Goal: Transaction & Acquisition: Obtain resource

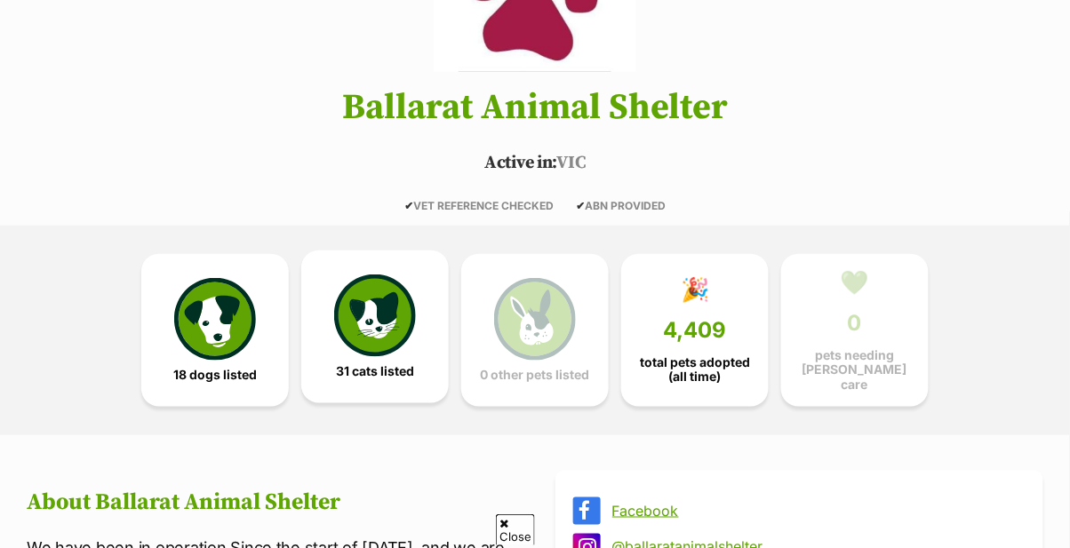
click at [396, 313] on img at bounding box center [375, 316] width 82 height 82
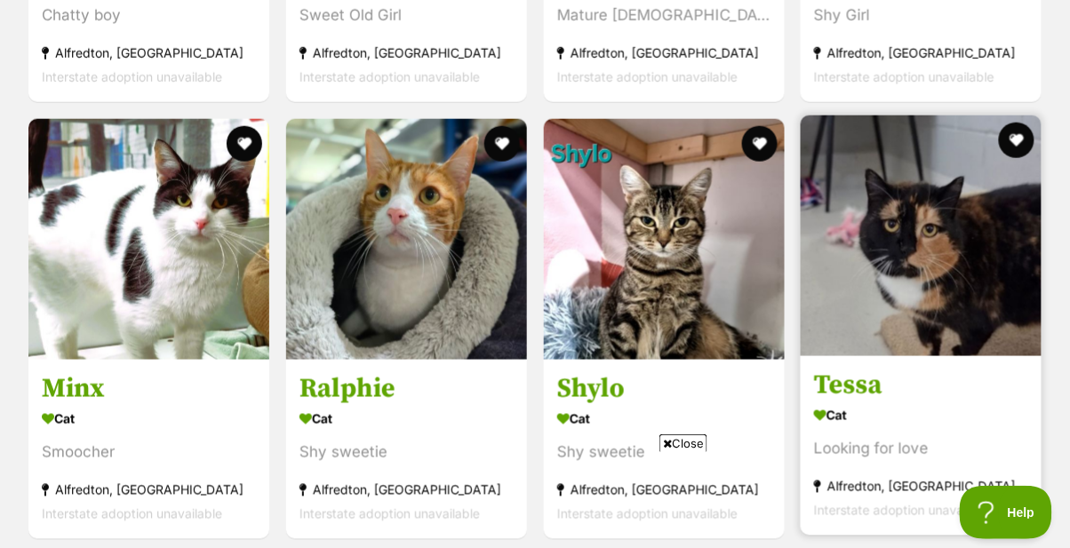
click at [982, 317] on img at bounding box center [921, 236] width 241 height 241
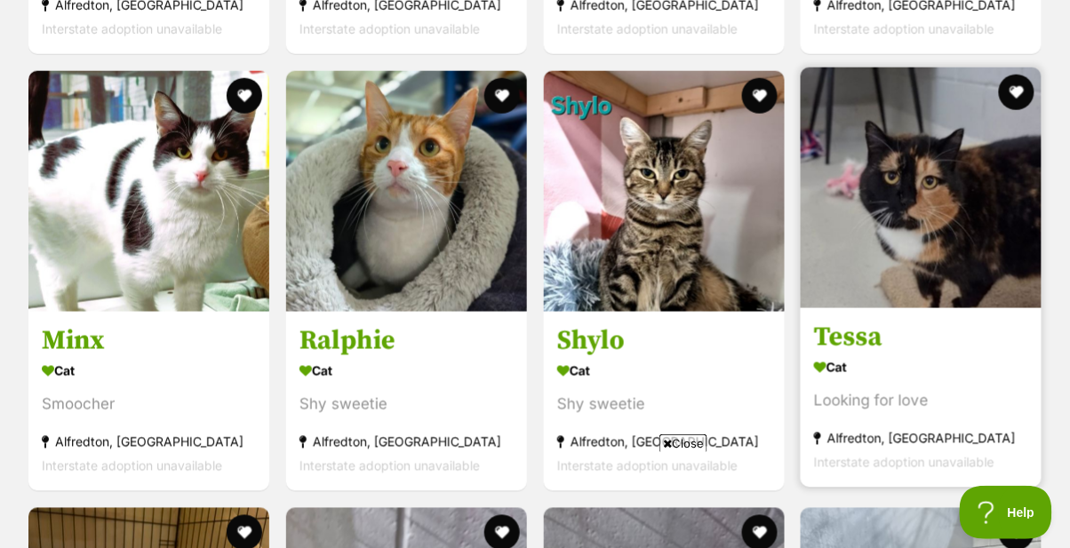
scroll to position [3474, 0]
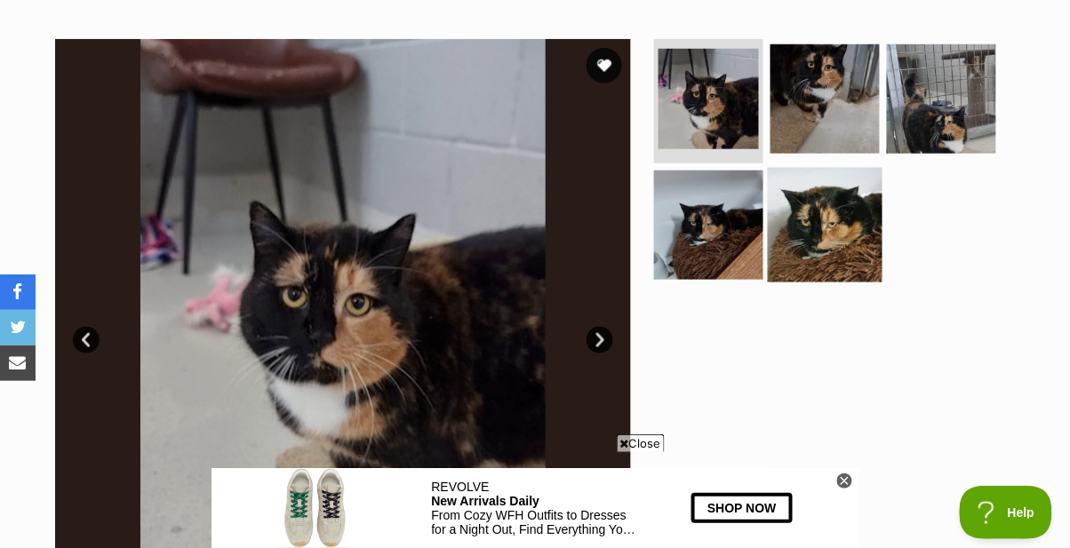
click at [826, 220] on img at bounding box center [825, 224] width 115 height 115
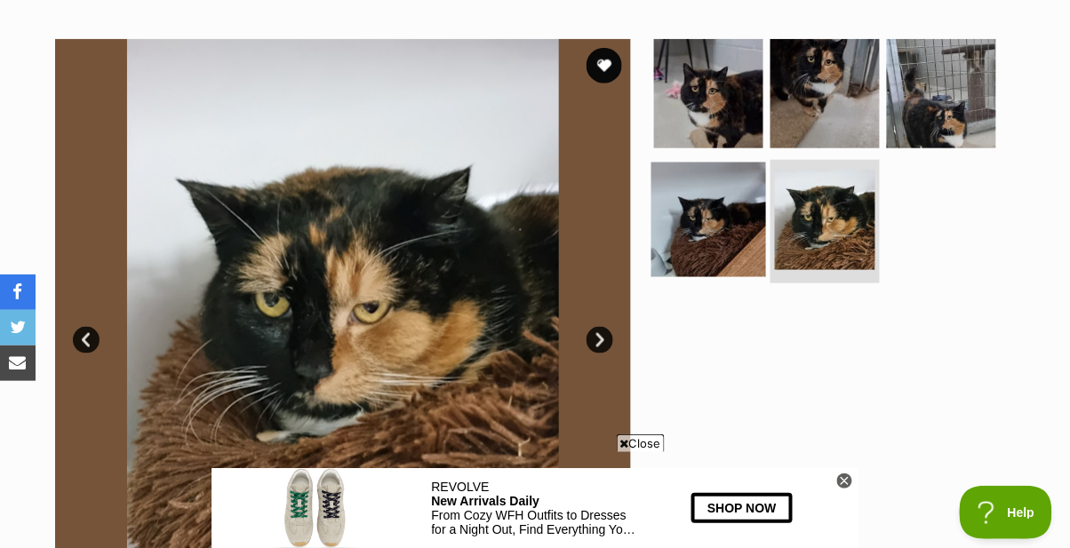
click at [703, 229] on img at bounding box center [709, 219] width 115 height 115
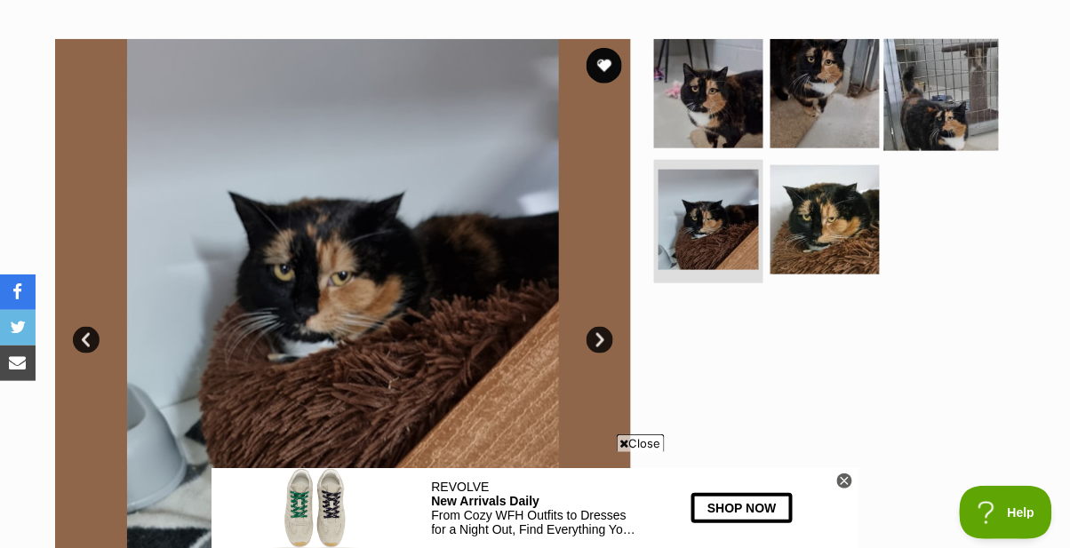
click at [979, 92] on img at bounding box center [941, 93] width 115 height 115
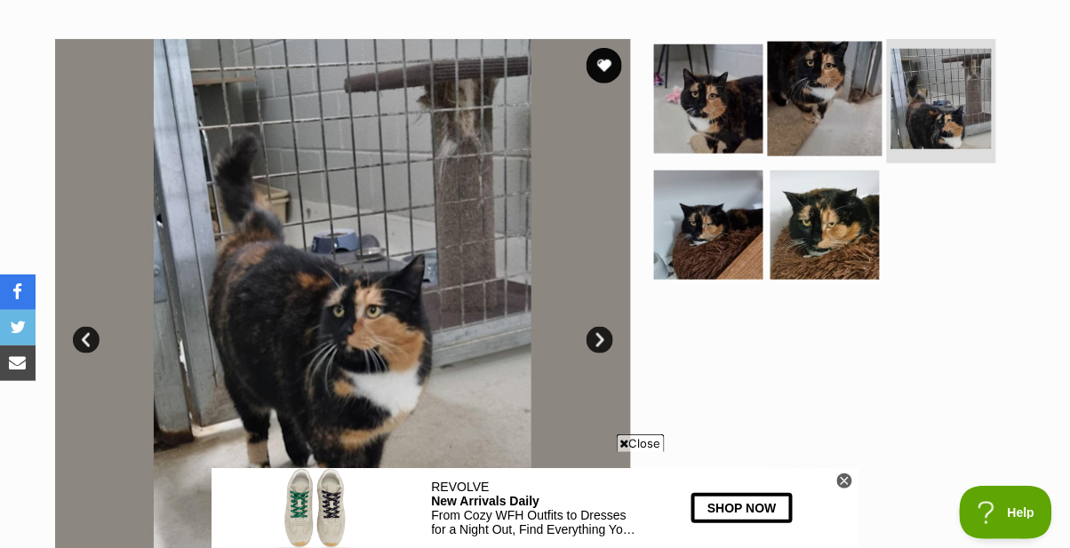
click at [844, 116] on img at bounding box center [825, 99] width 115 height 115
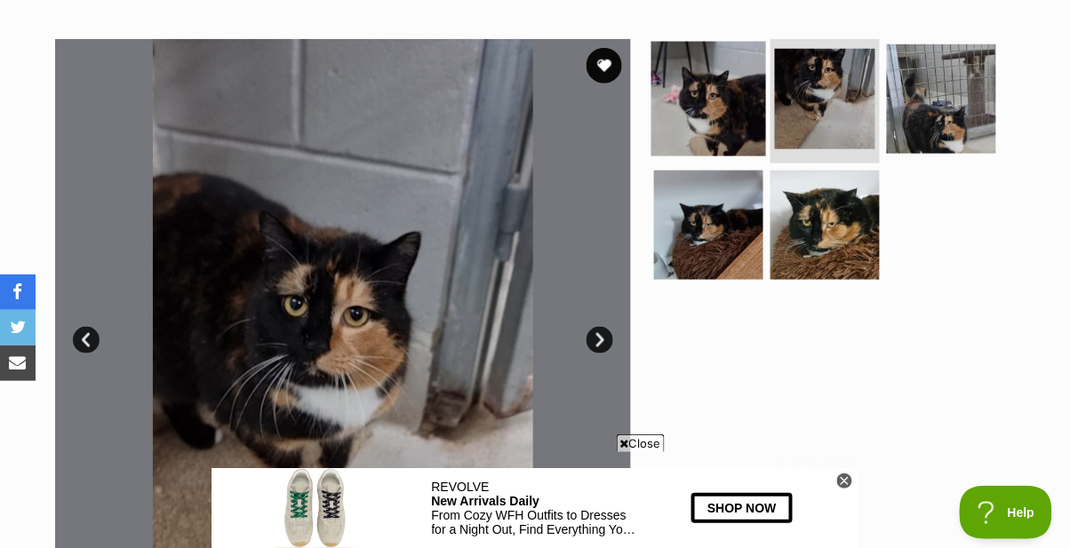
click at [700, 111] on img at bounding box center [709, 99] width 115 height 115
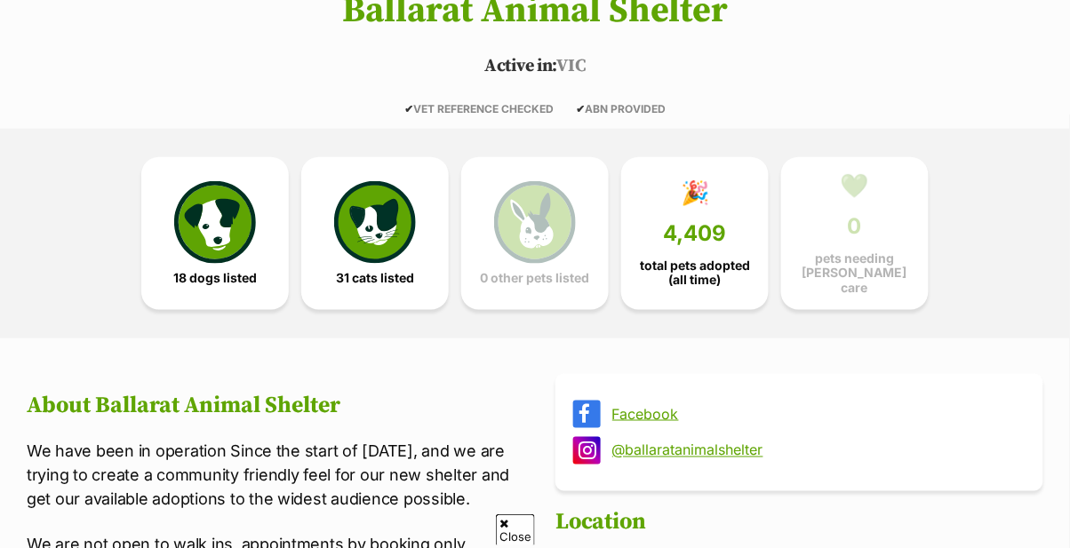
scroll to position [341, 0]
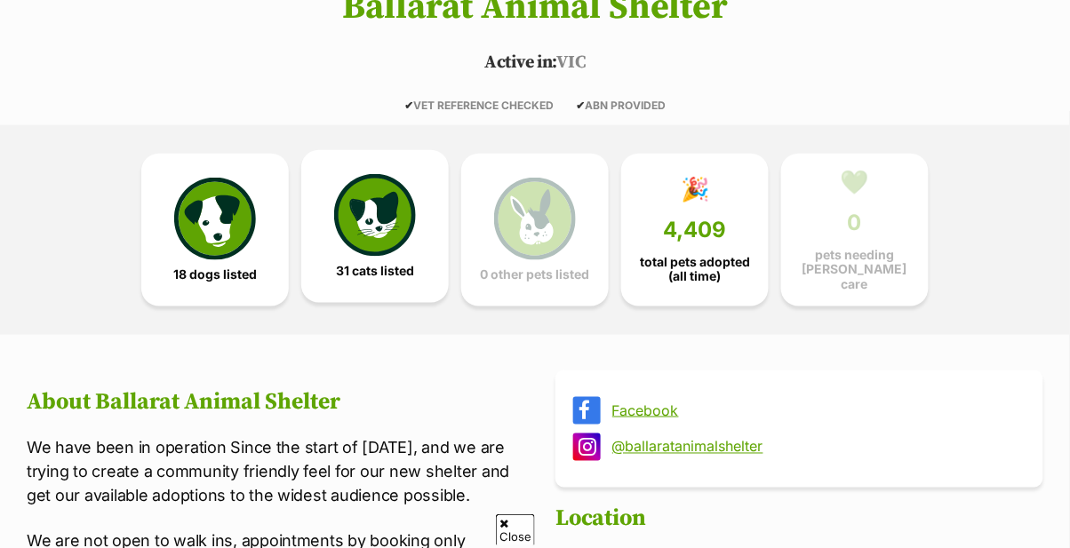
click at [370, 220] on img at bounding box center [375, 215] width 82 height 82
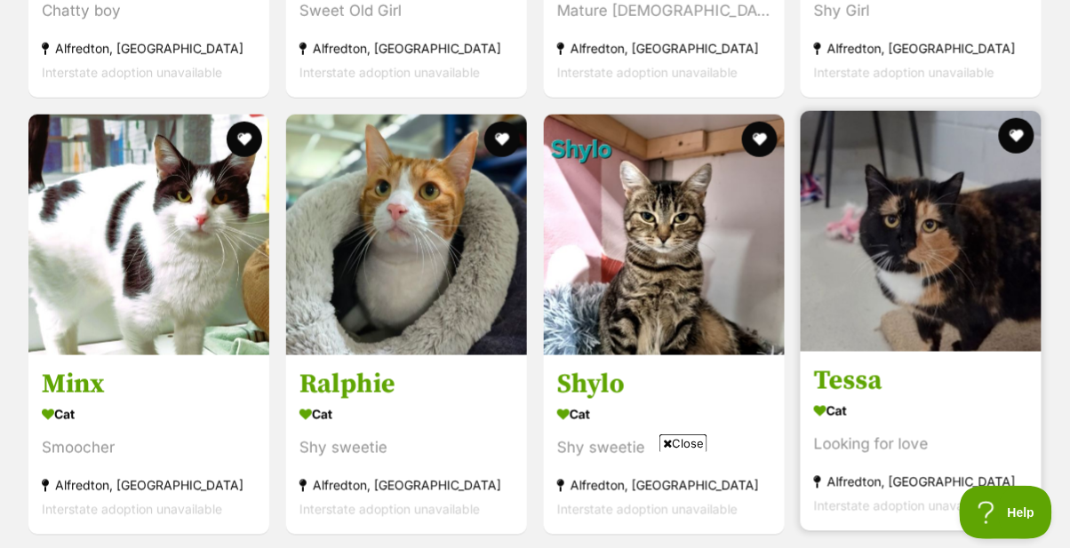
click at [1006, 286] on img at bounding box center [921, 231] width 241 height 241
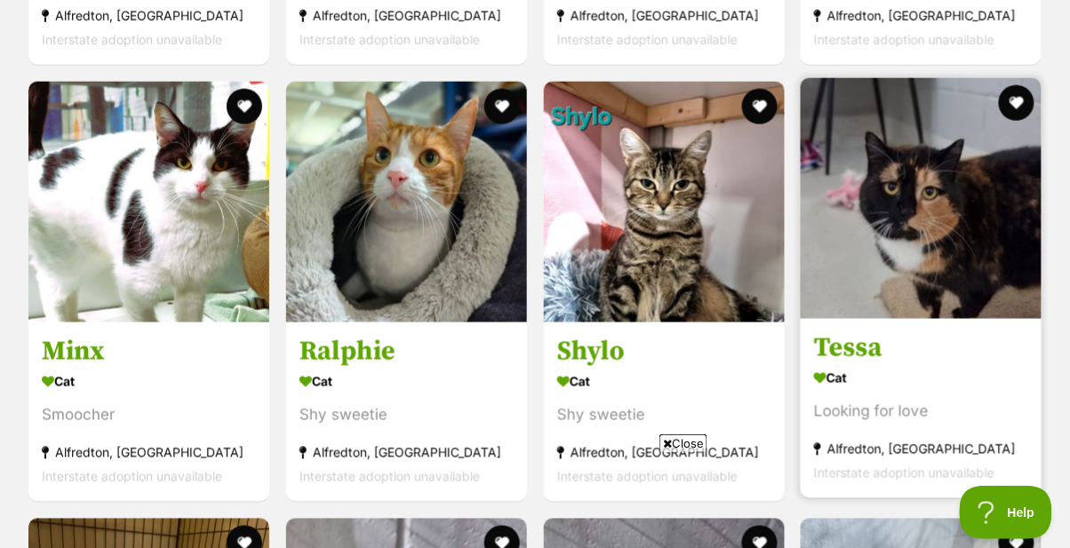
scroll to position [3479, 0]
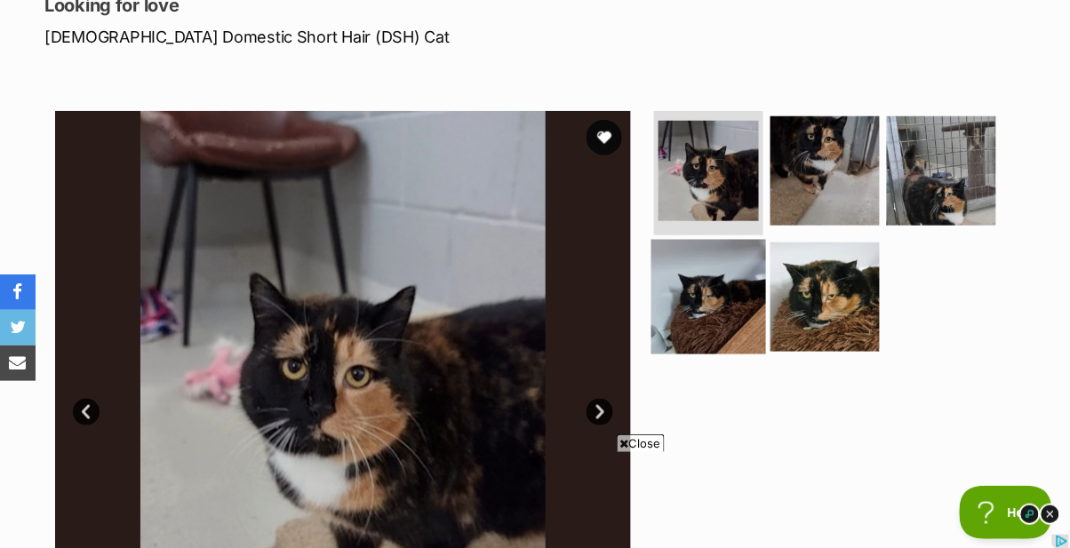
click at [699, 308] on img at bounding box center [709, 296] width 115 height 115
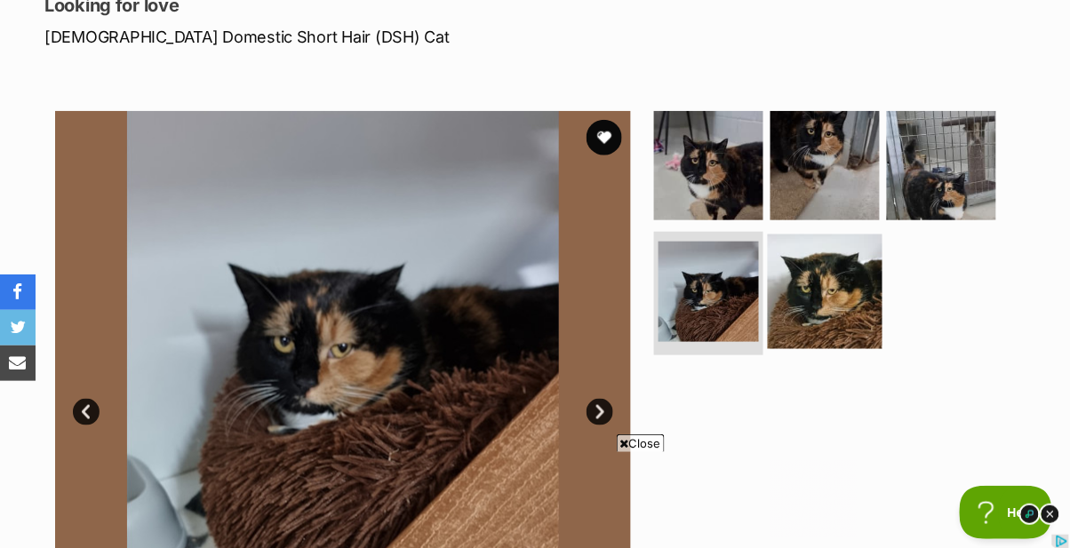
click at [849, 305] on img at bounding box center [825, 291] width 115 height 115
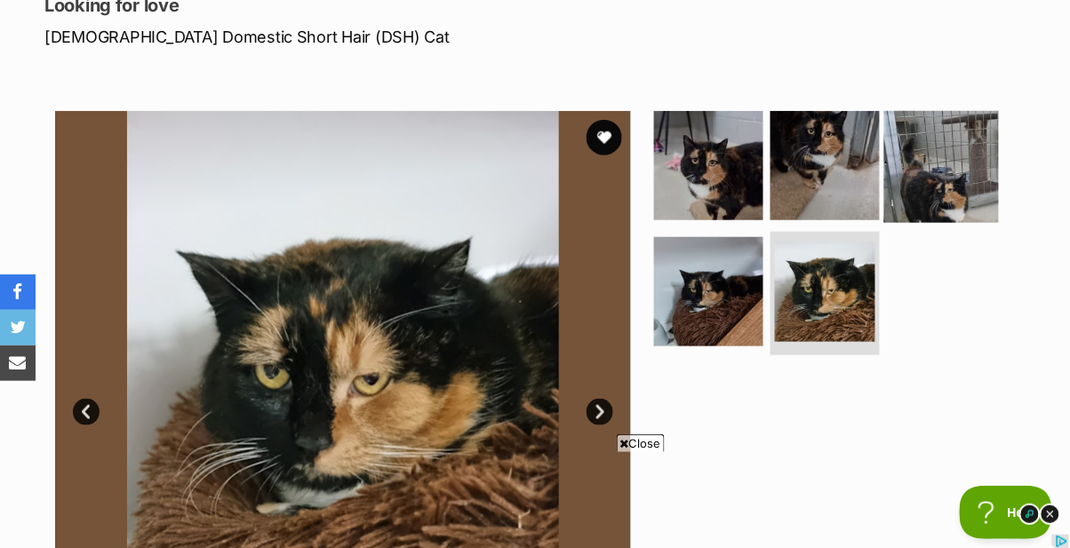
click at [974, 163] on img at bounding box center [941, 165] width 115 height 115
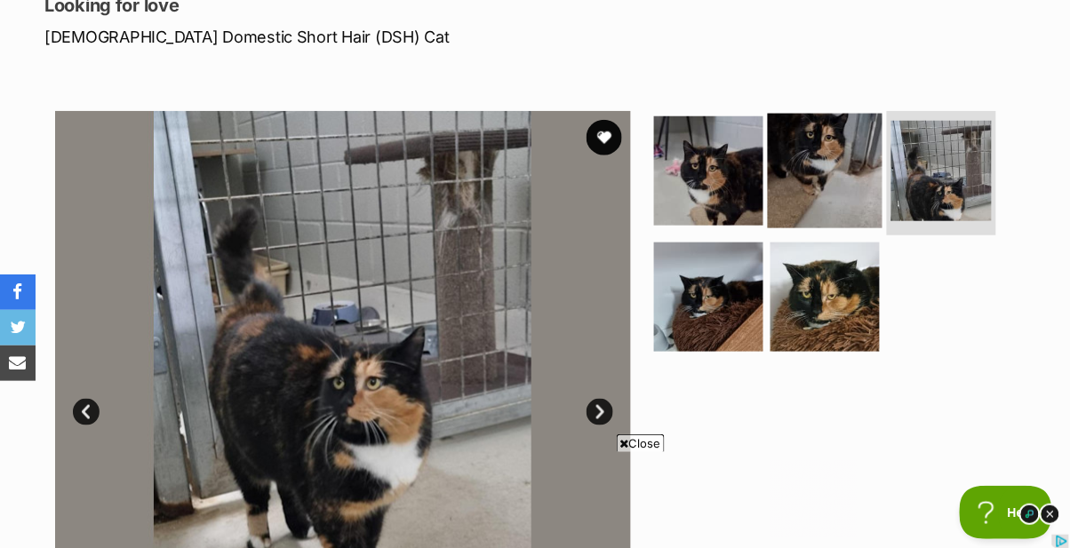
click at [852, 170] on img at bounding box center [825, 171] width 115 height 115
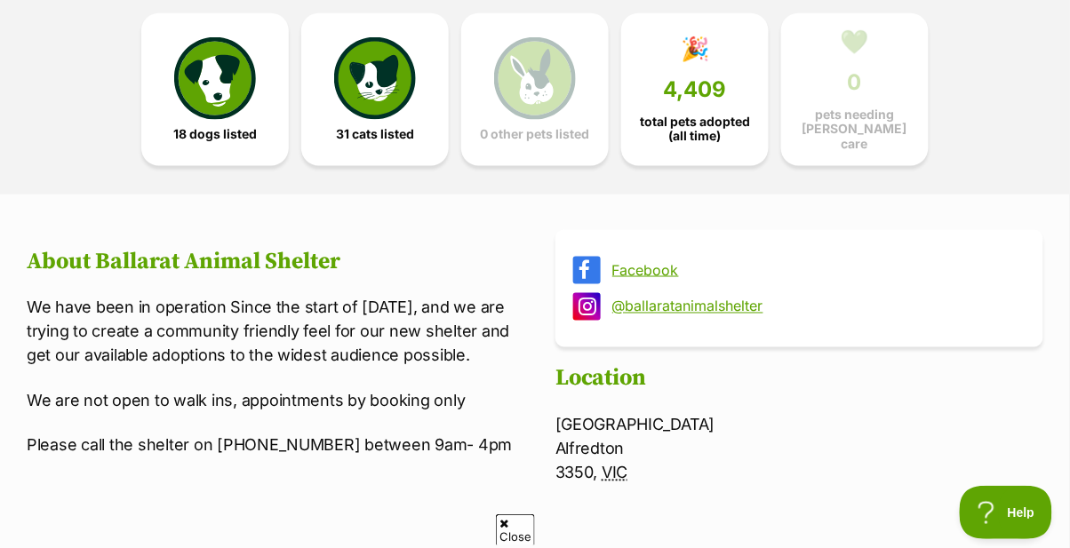
scroll to position [484, 0]
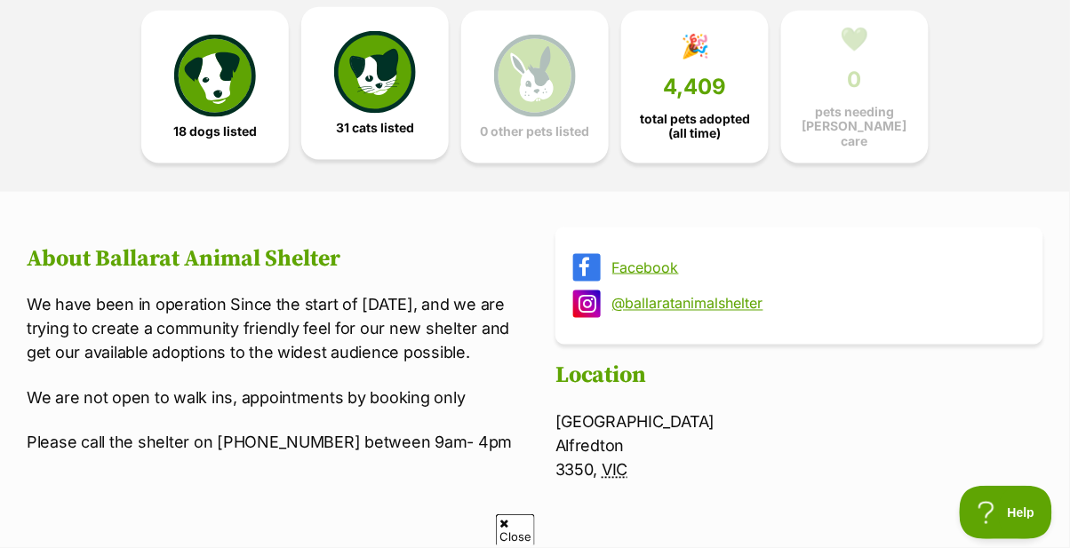
click at [365, 60] on img at bounding box center [375, 72] width 82 height 82
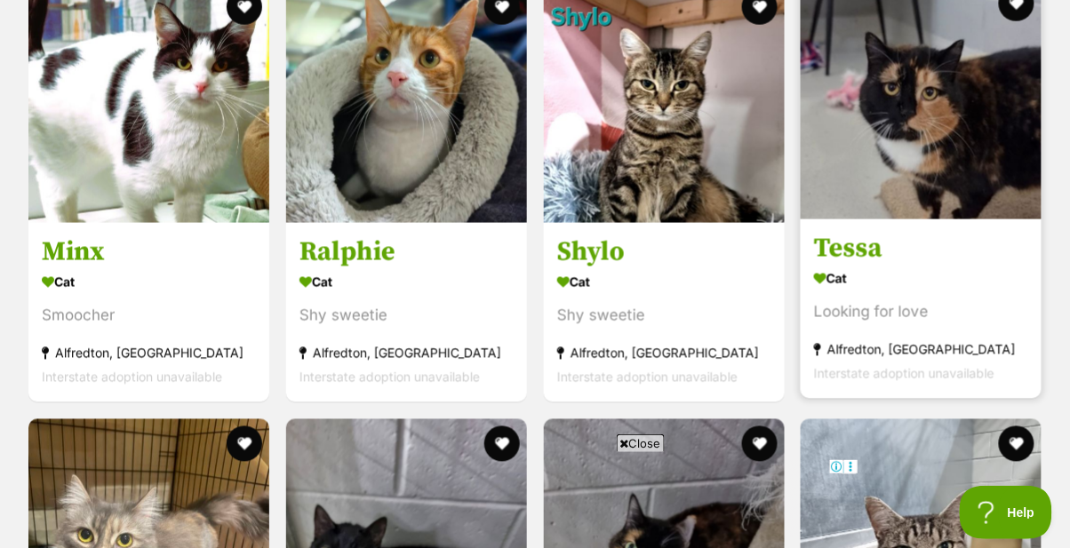
click at [960, 195] on img at bounding box center [921, 99] width 241 height 241
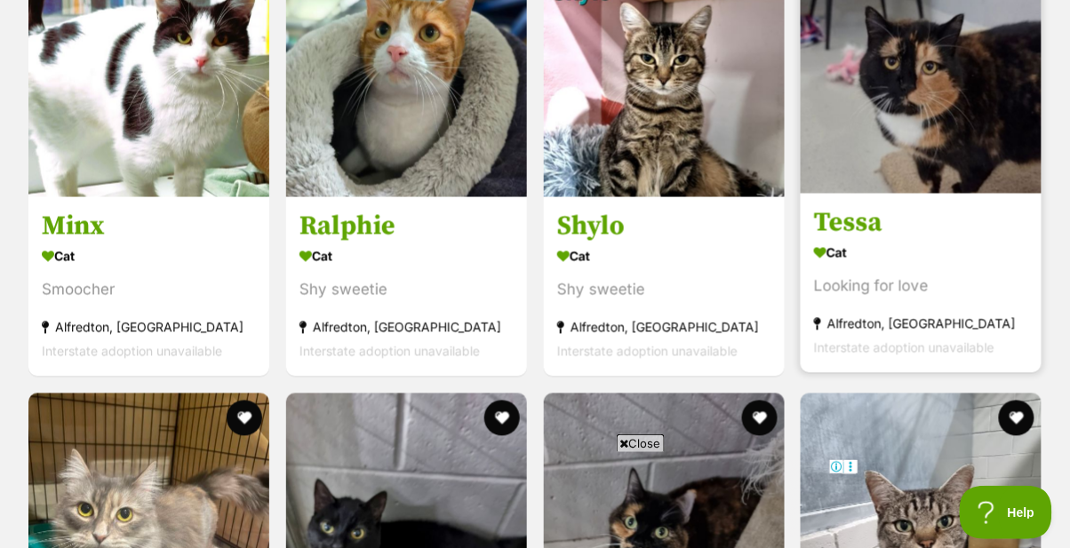
scroll to position [3611, 0]
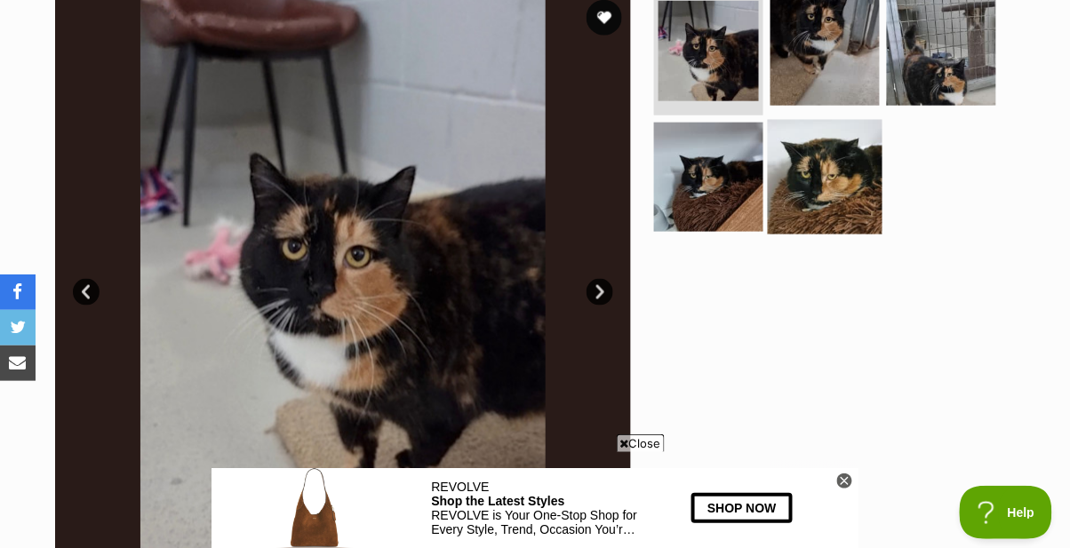
click at [844, 189] on img at bounding box center [825, 176] width 115 height 115
